Goal: Information Seeking & Learning: Learn about a topic

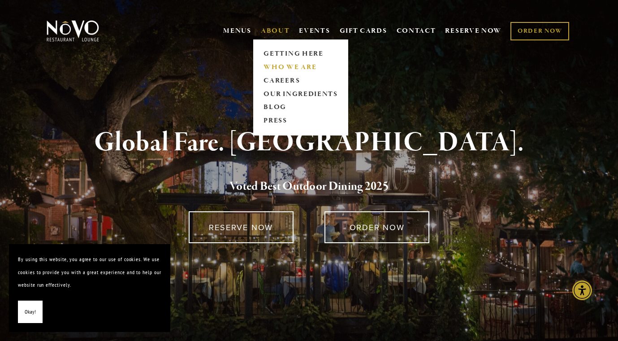
click at [300, 69] on link "WHO WE ARE" at bounding box center [301, 67] width 80 height 13
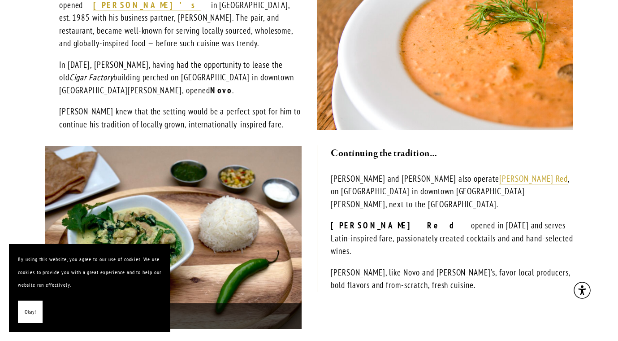
scroll to position [290, 0]
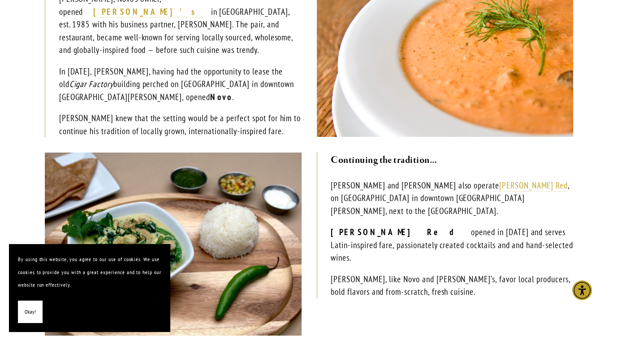
click at [24, 312] on button "Okay!" at bounding box center [30, 311] width 25 height 23
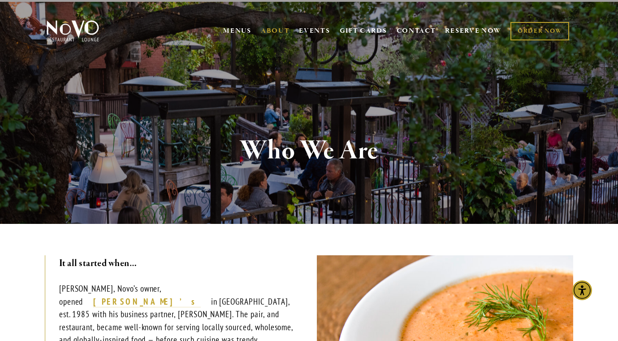
scroll to position [0, 0]
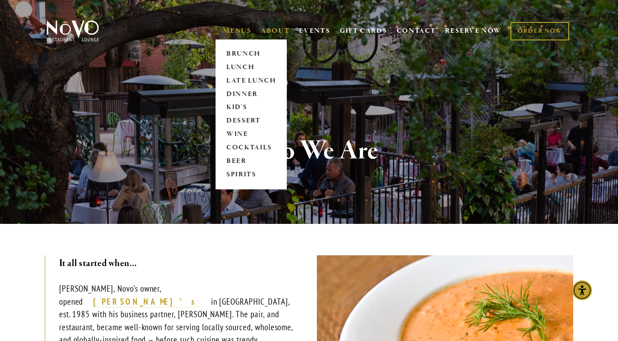
click at [237, 32] on link "MENUS" at bounding box center [237, 30] width 28 height 9
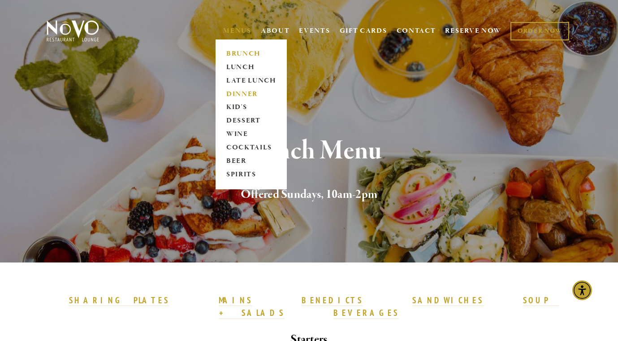
click at [238, 92] on link "DINNER" at bounding box center [251, 93] width 56 height 13
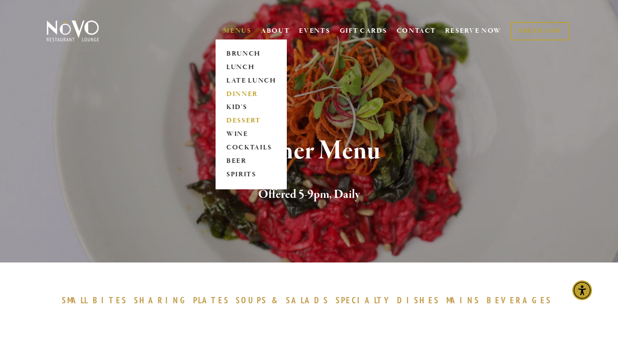
click at [242, 117] on link "DESSERT" at bounding box center [251, 120] width 56 height 13
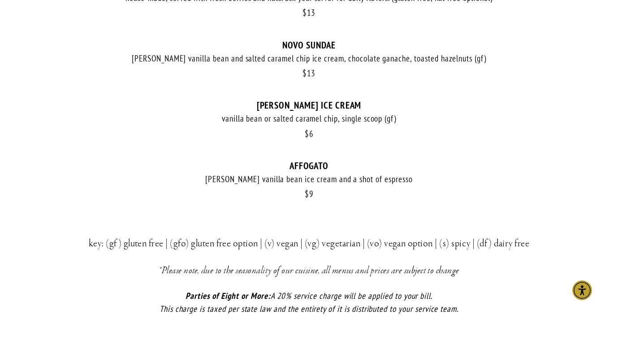
scroll to position [634, 0]
